Goal: Find specific page/section: Find specific page/section

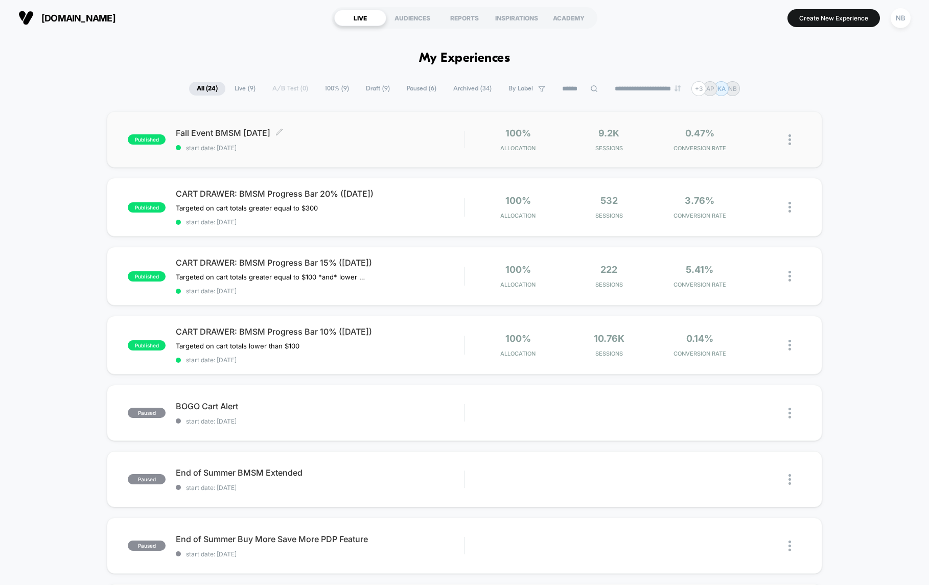
click at [445, 128] on span "Fall Event BMSM [DATE] Click to edit experience details" at bounding box center [320, 133] width 288 height 10
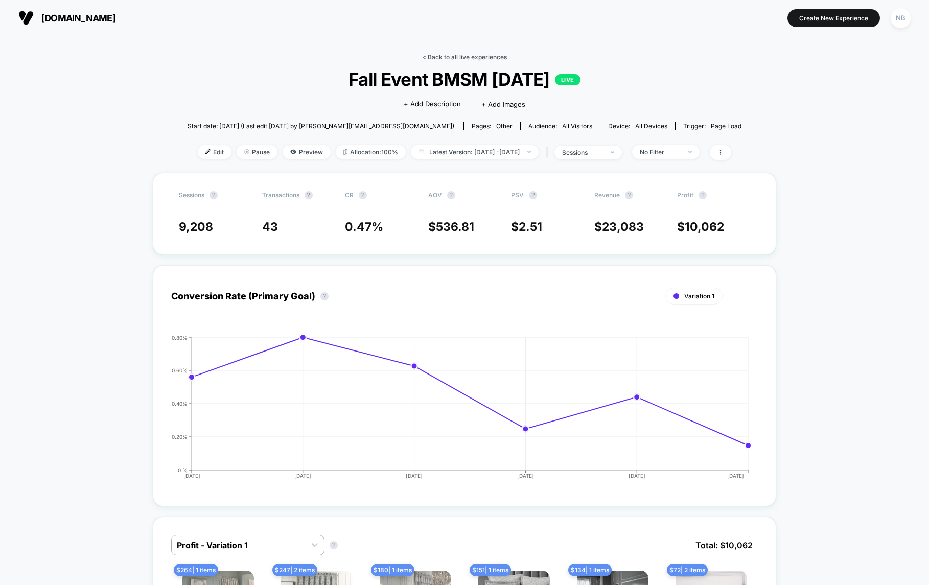
drag, startPoint x: 434, startPoint y: 57, endPoint x: 442, endPoint y: 59, distance: 8.1
click at [435, 57] on link "< Back to all live experiences" at bounding box center [464, 57] width 85 height 8
